Goal: Find specific page/section: Find specific page/section

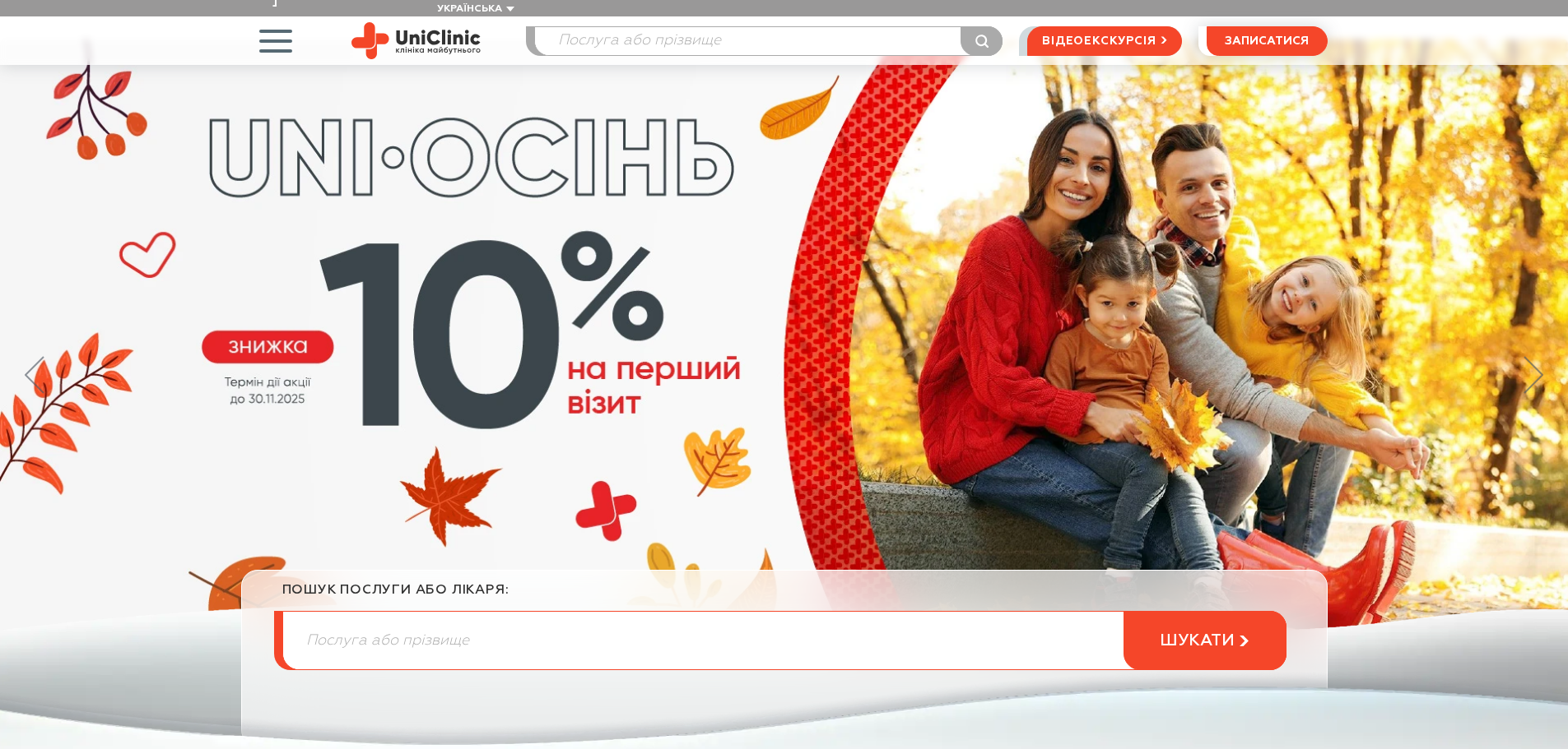
scroll to position [82, 0]
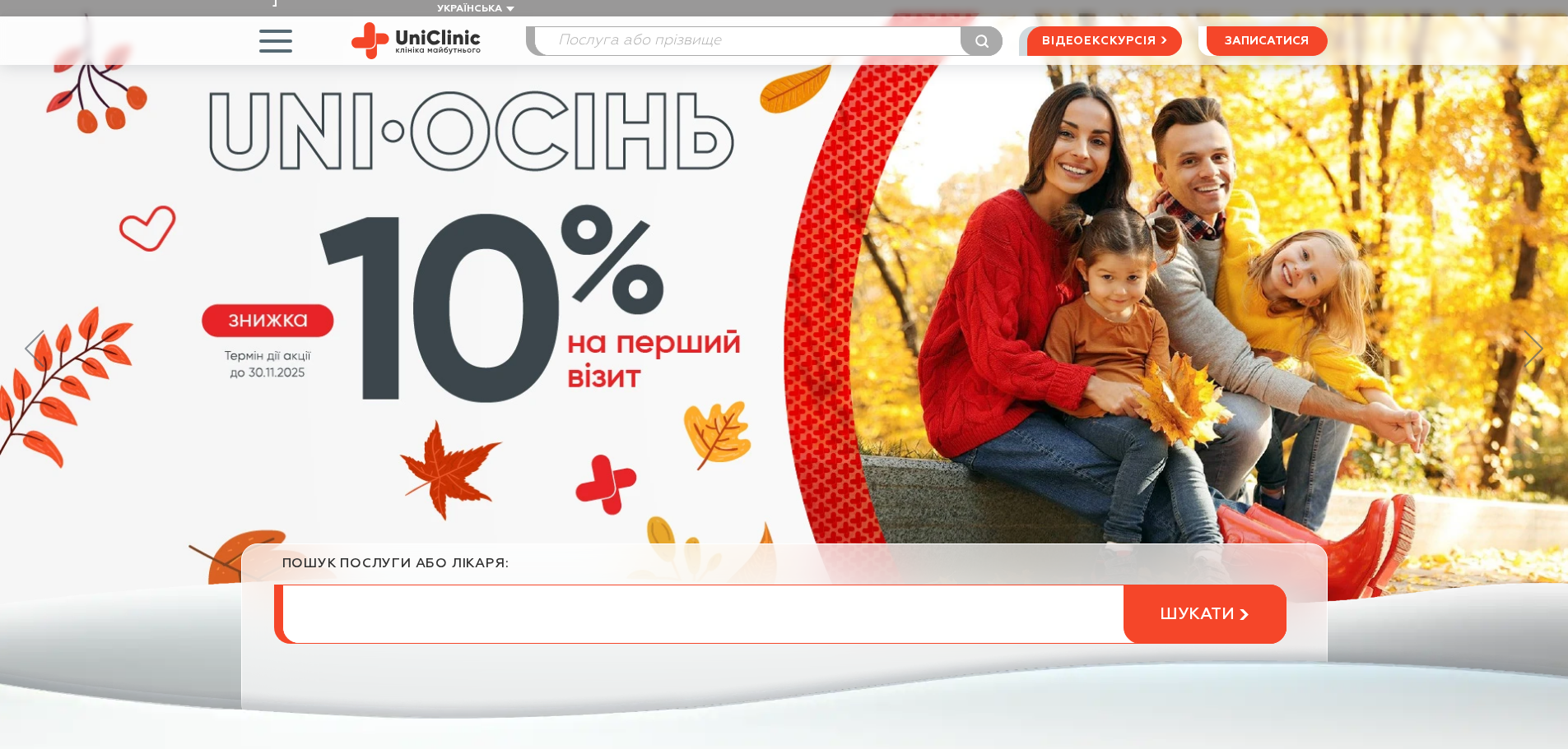
click at [532, 597] on input "search" at bounding box center [784, 615] width 1002 height 58
type input "трихолог"
click at [1123, 585] on button "шукати" at bounding box center [1205, 615] width 163 height 59
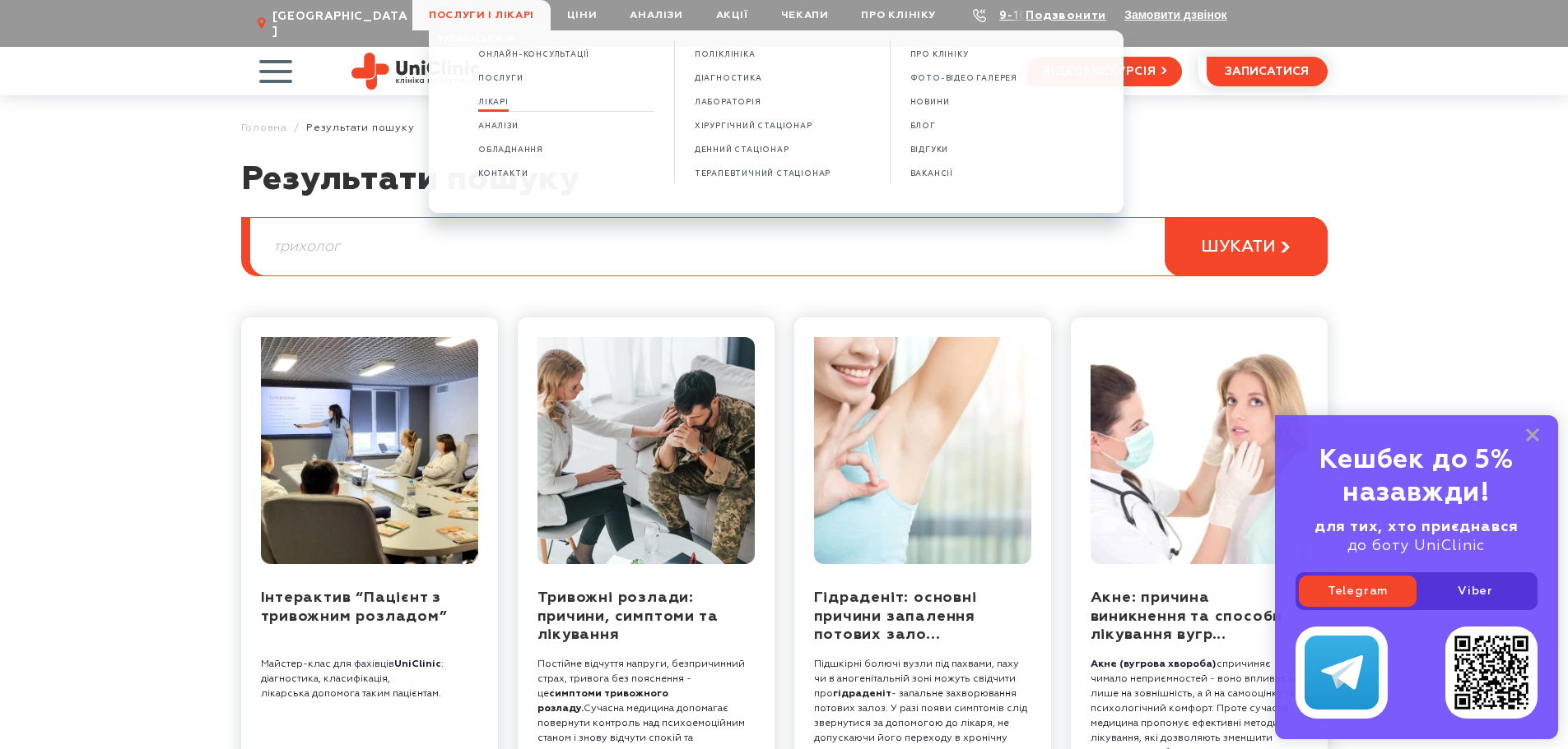
click at [509, 100] on span "Лікарі" at bounding box center [493, 102] width 30 height 9
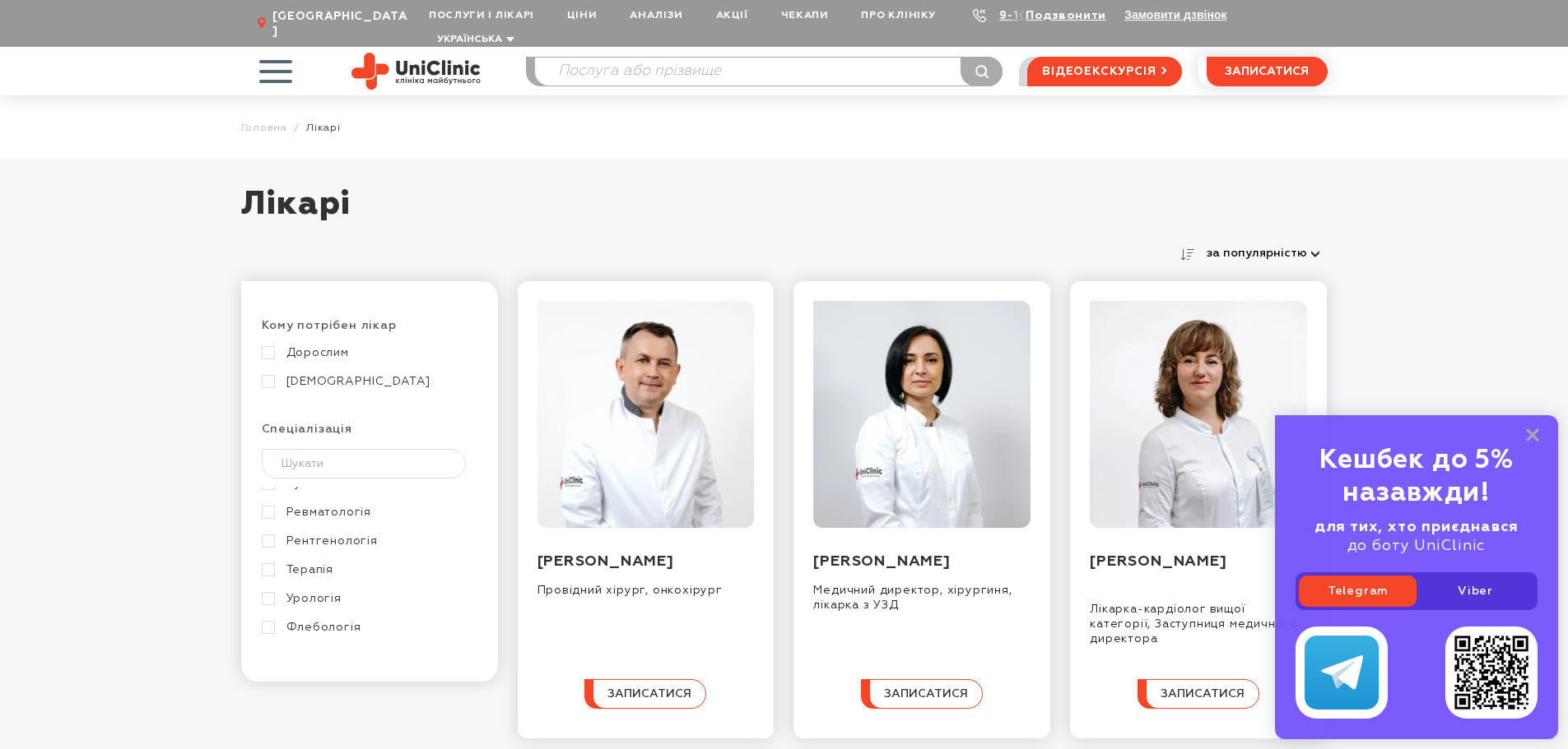
scroll to position [822, 0]
click at [1523, 439] on div "Кешбек до 5% назавжди! для тих, хто приєднався до боту UniClinic Telegram Viber" at bounding box center [1416, 578] width 283 height 324
